Goal: Task Accomplishment & Management: Manage account settings

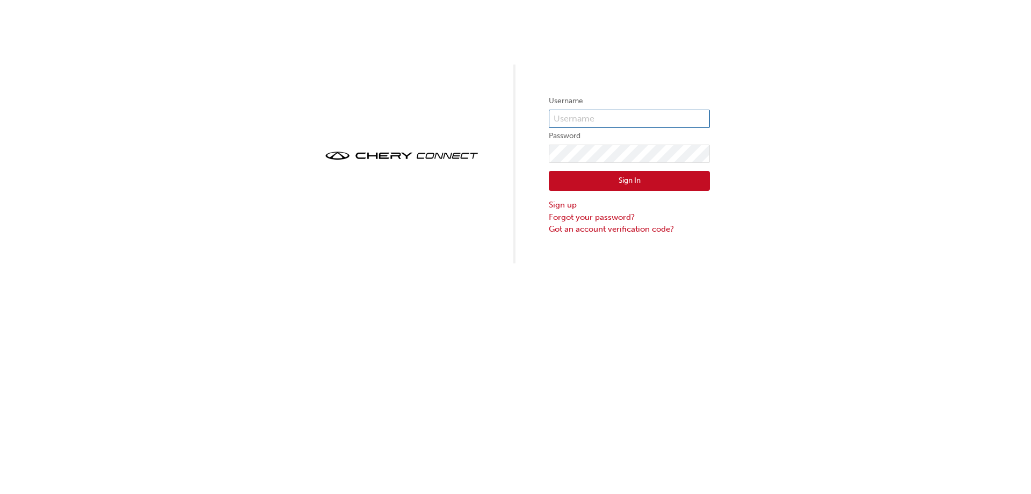
type input "CHAU2030"
click at [626, 179] on button "Sign In" at bounding box center [629, 181] width 161 height 20
type input "CHAU2030"
click at [577, 180] on button "Sign In" at bounding box center [629, 181] width 161 height 20
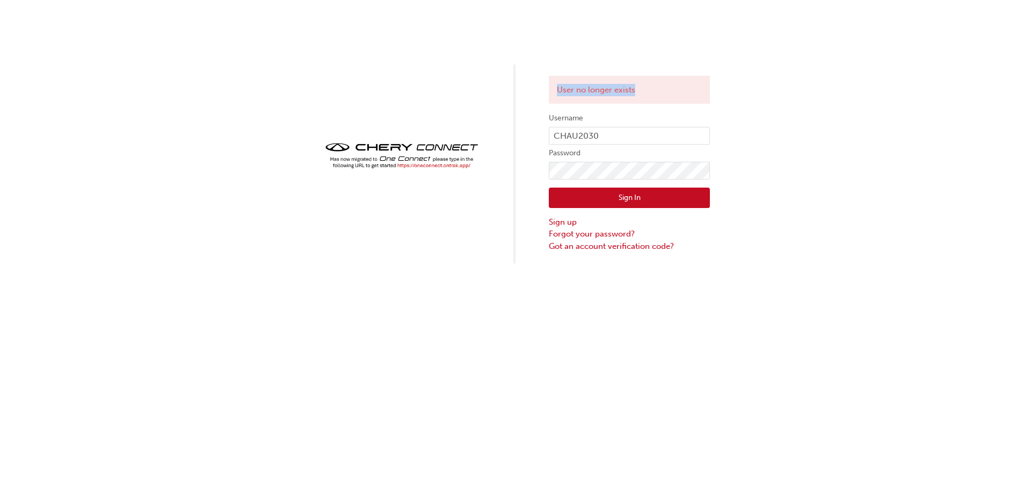
drag, startPoint x: 644, startPoint y: 89, endPoint x: 553, endPoint y: 88, distance: 90.3
click at [553, 88] on div "User no longer exists" at bounding box center [629, 90] width 161 height 28
copy div "User no longer exists"
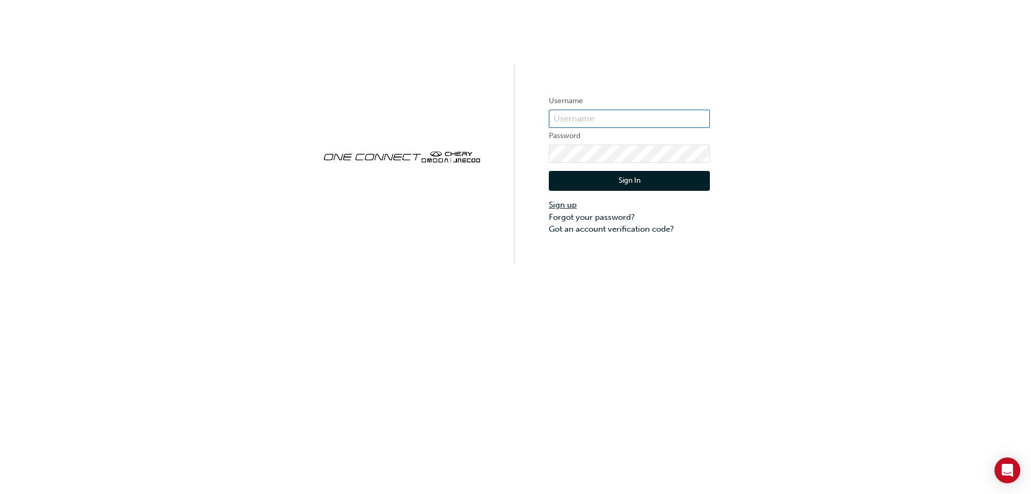
type input "CHAU2030"
click at [563, 202] on link "Sign up" at bounding box center [629, 205] width 161 height 12
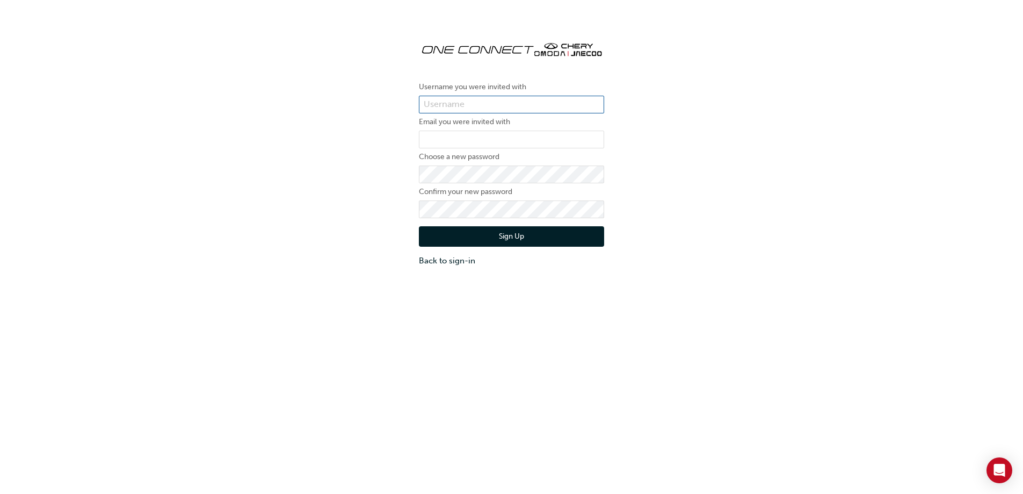
click at [451, 102] on input "text" at bounding box center [511, 105] width 185 height 18
click at [452, 100] on input "text" at bounding box center [511, 105] width 185 height 18
type input "julie.mikkola@jmgpl.com.au"
drag, startPoint x: 544, startPoint y: 103, endPoint x: 392, endPoint y: 90, distance: 152.0
click at [399, 95] on div "Username you were invited with julie.mikkola@jmgpl.com.au Email you were invite…" at bounding box center [511, 149] width 1023 height 250
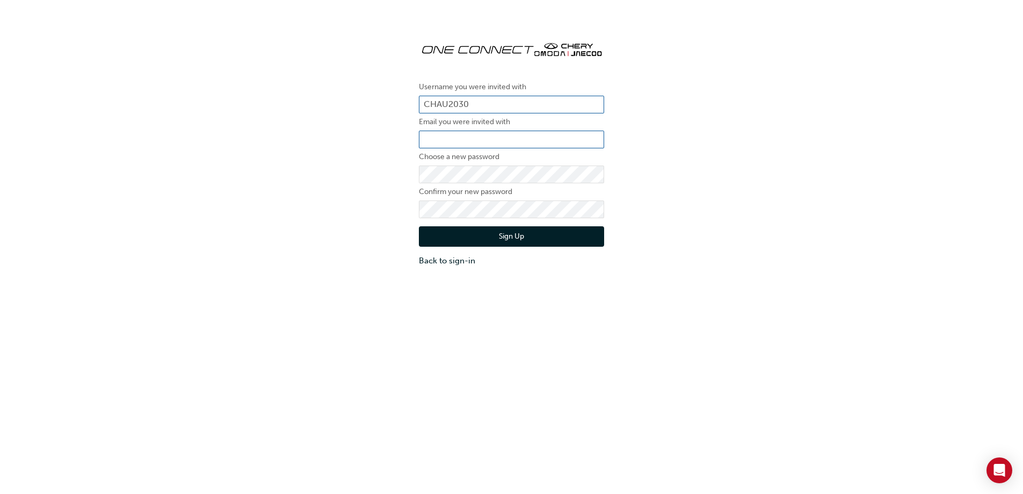
type input "CHAU2030"
click at [431, 139] on input "email" at bounding box center [511, 140] width 185 height 18
type input "J"
type input "julie.mikkola@jmgpl.com.au"
click at [493, 357] on div "Username you were invited with CHAU2030 Email you were invited with julie.mikko…" at bounding box center [511, 271] width 1023 height 494
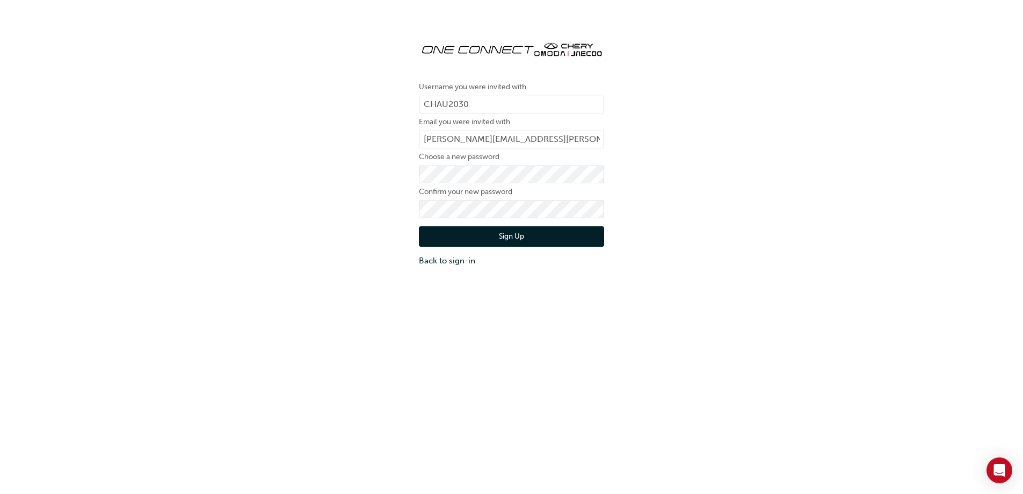
click at [517, 237] on button "Sign Up" at bounding box center [511, 236] width 185 height 20
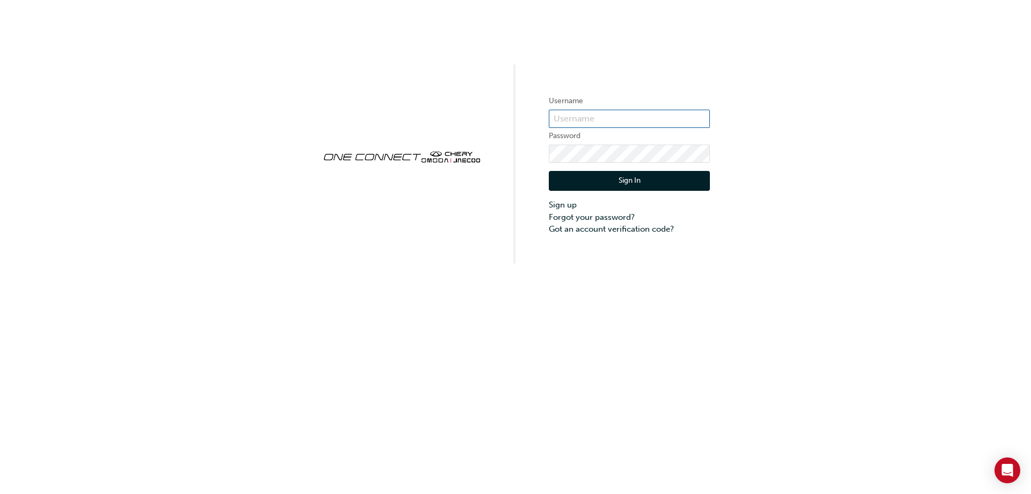
type input "CHAU2030"
click at [618, 178] on button "Sign In" at bounding box center [629, 181] width 161 height 20
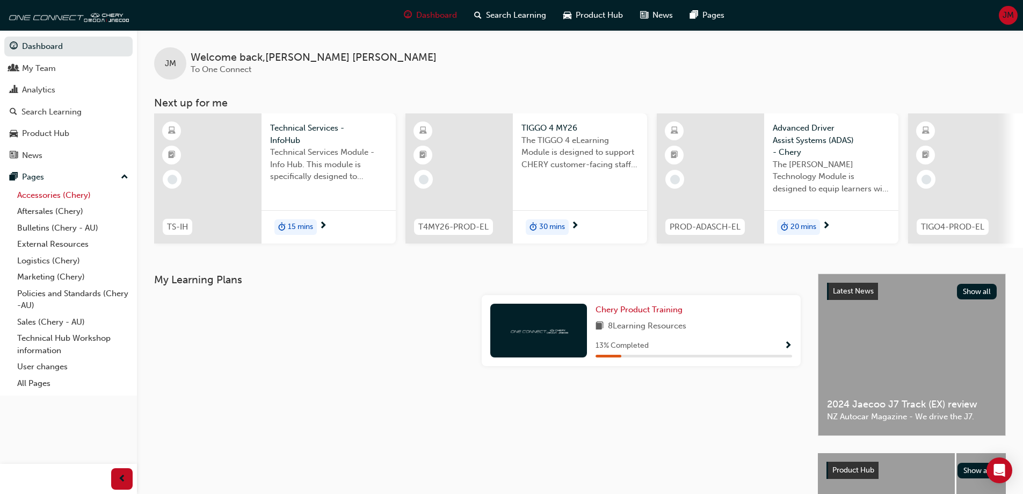
click at [50, 193] on link "Accessories (Chery)" at bounding box center [73, 195] width 120 height 17
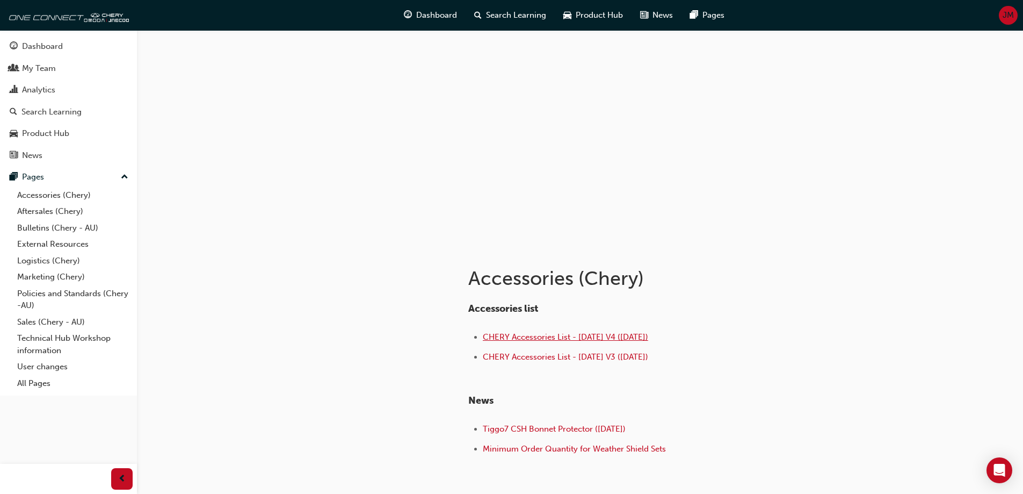
click at [526, 337] on span "CHERY Accessories List - Aug 25 V4 (25.08.25)" at bounding box center [565, 337] width 165 height 10
